Goal: Information Seeking & Learning: Learn about a topic

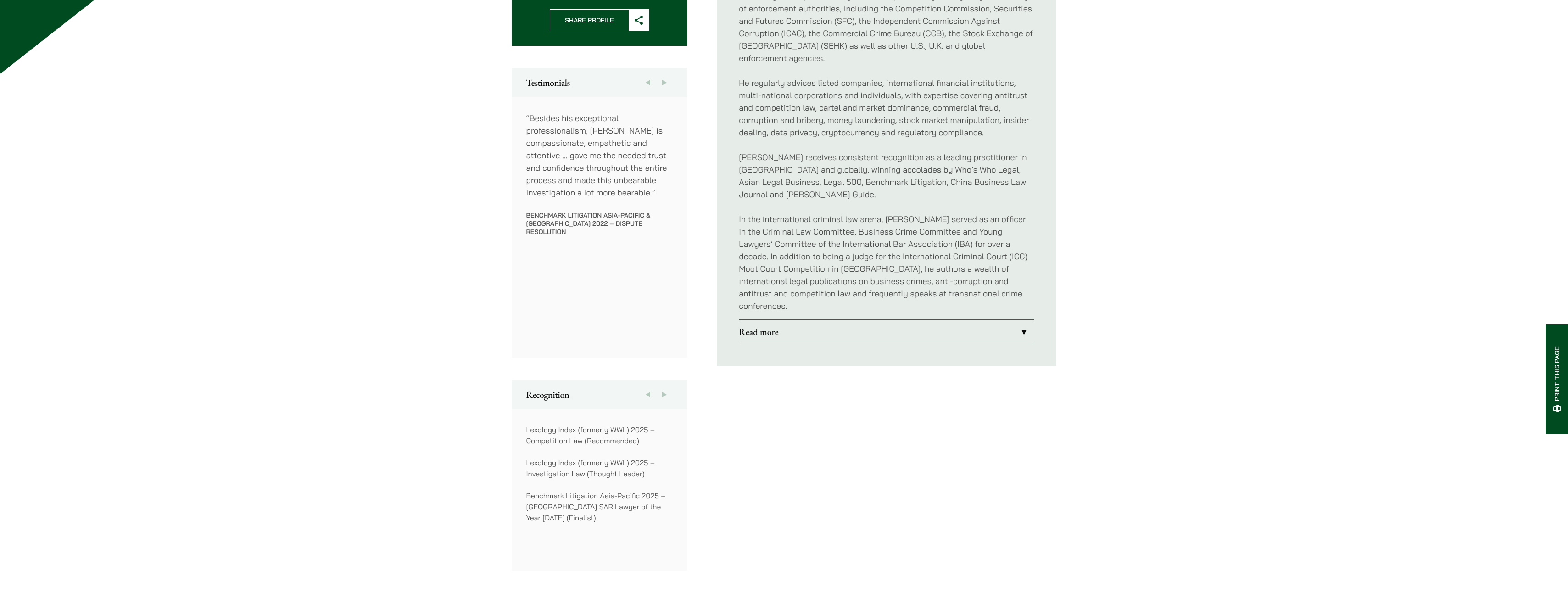
scroll to position [275, 0]
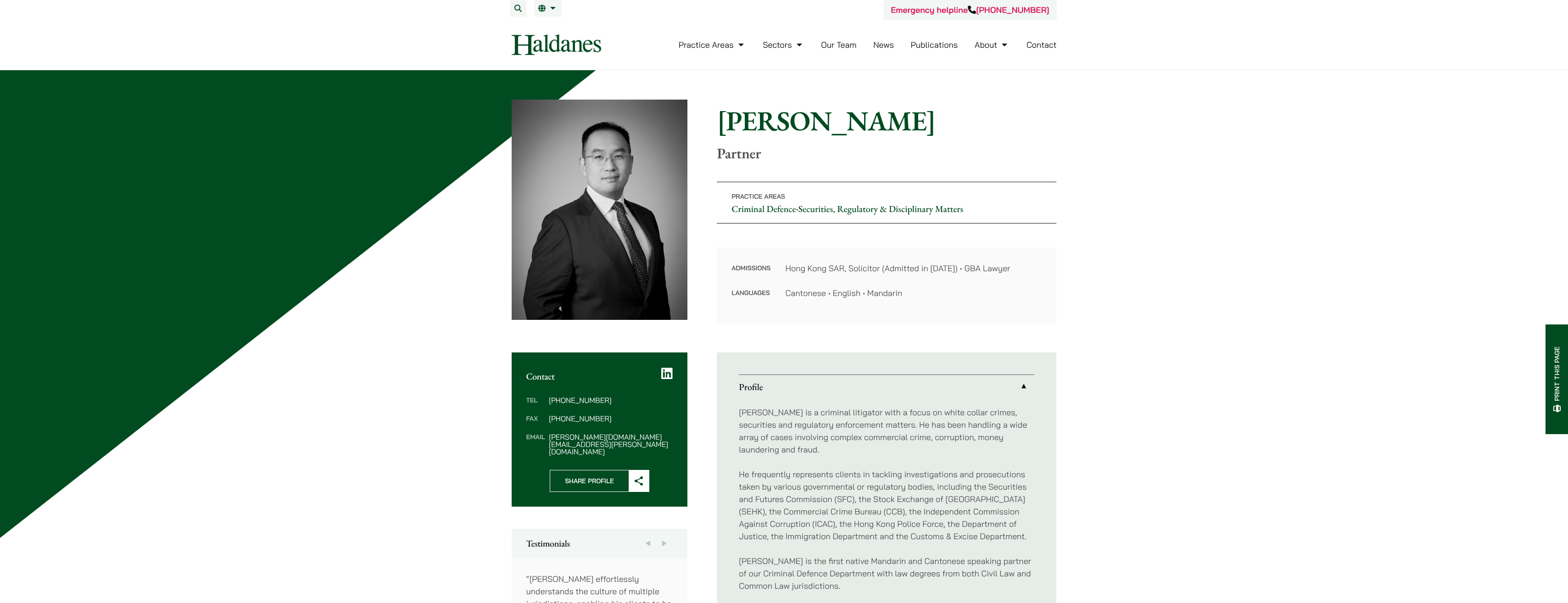
click at [849, 43] on link "Our Team" at bounding box center [839, 44] width 35 height 10
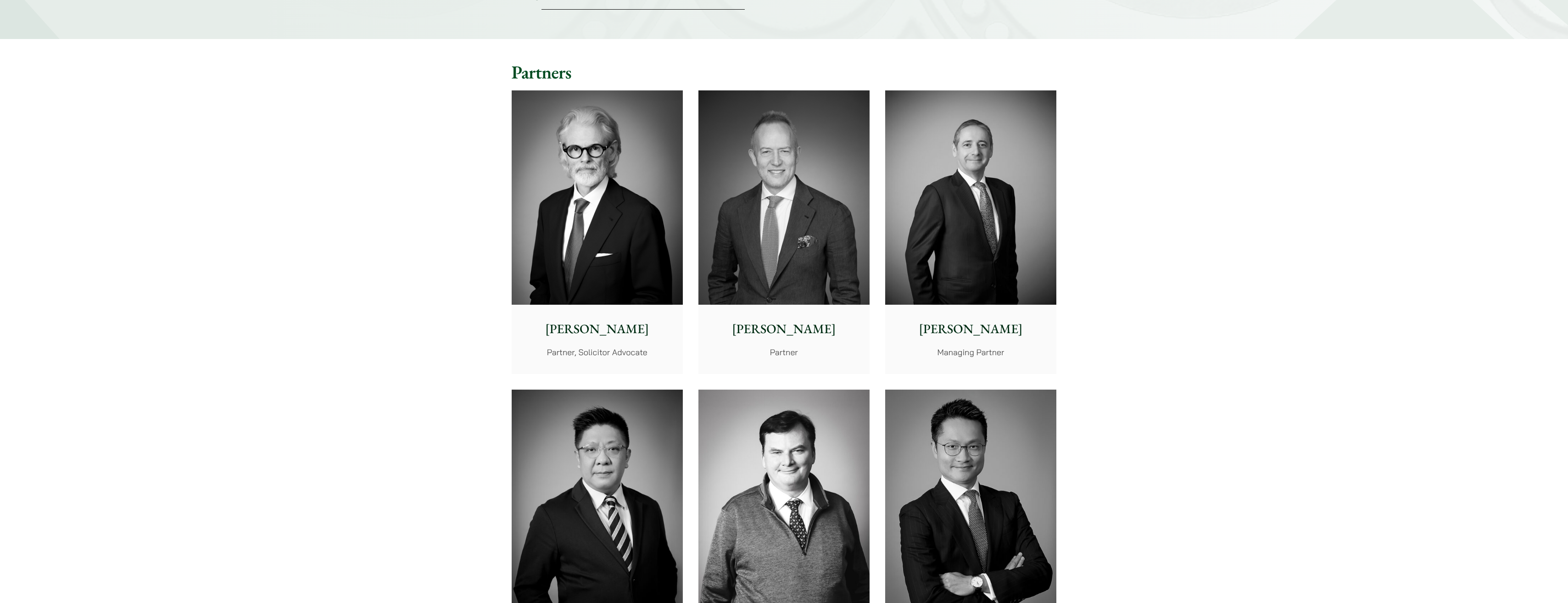
scroll to position [184, 0]
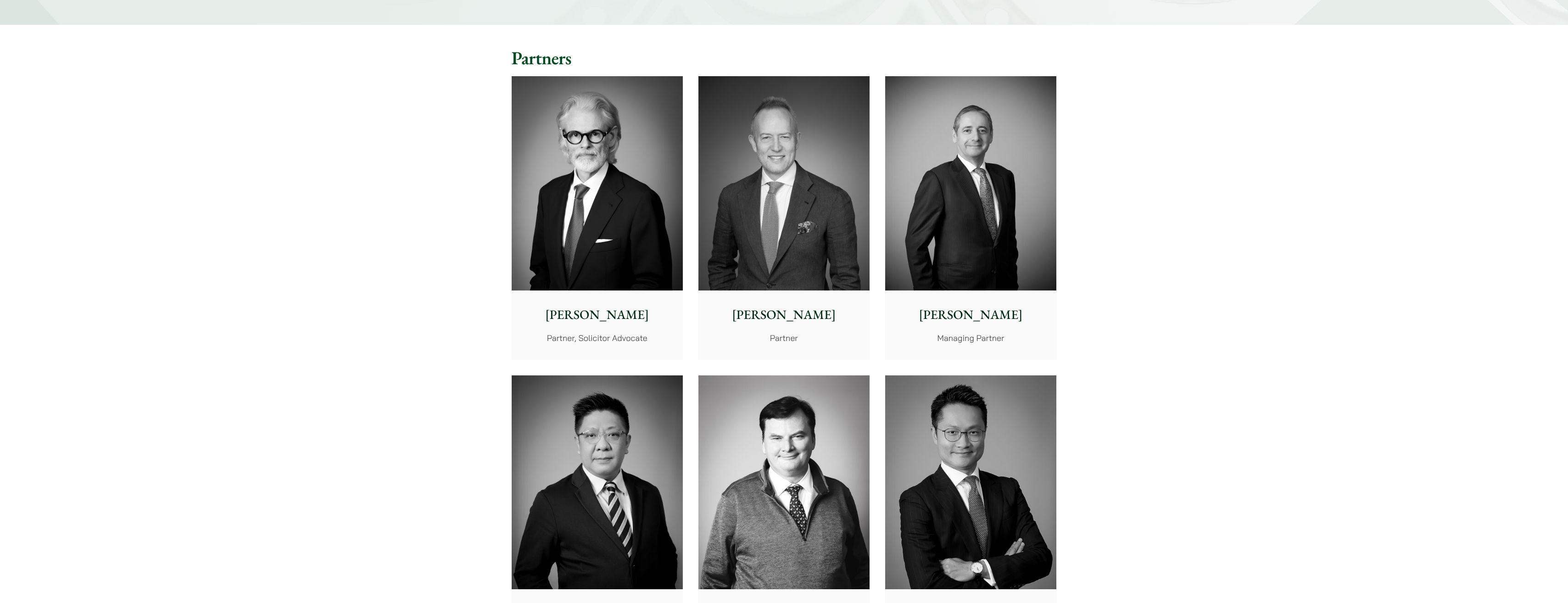
click at [933, 254] on img at bounding box center [970, 183] width 171 height 214
click at [547, 183] on img at bounding box center [597, 183] width 171 height 214
